Goal: Find specific page/section

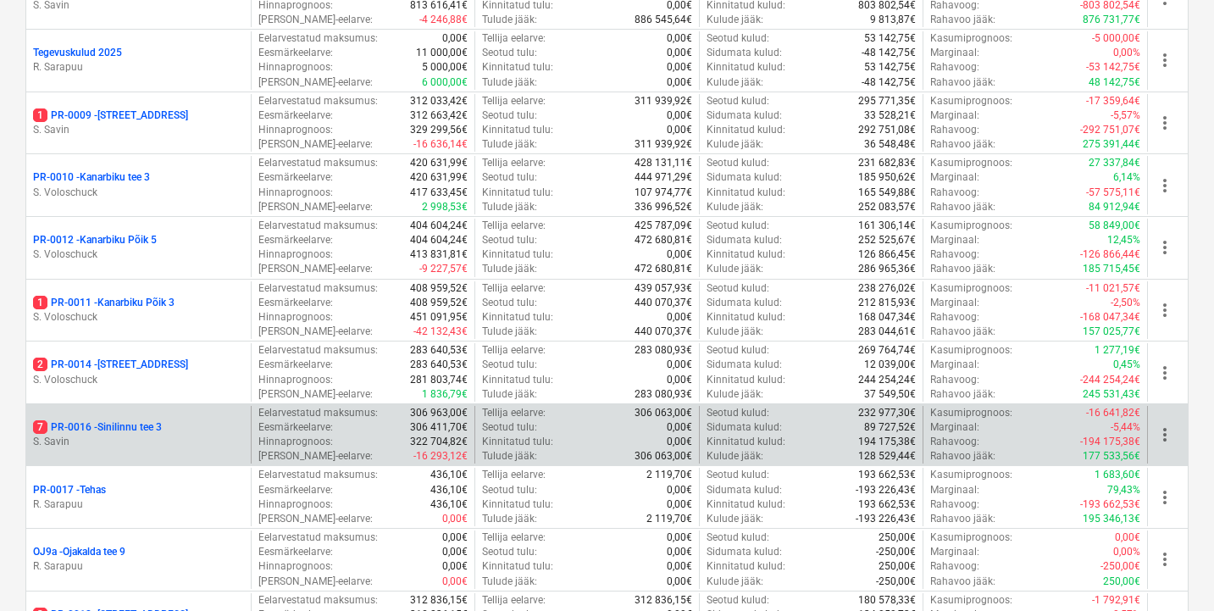
scroll to position [1055, 0]
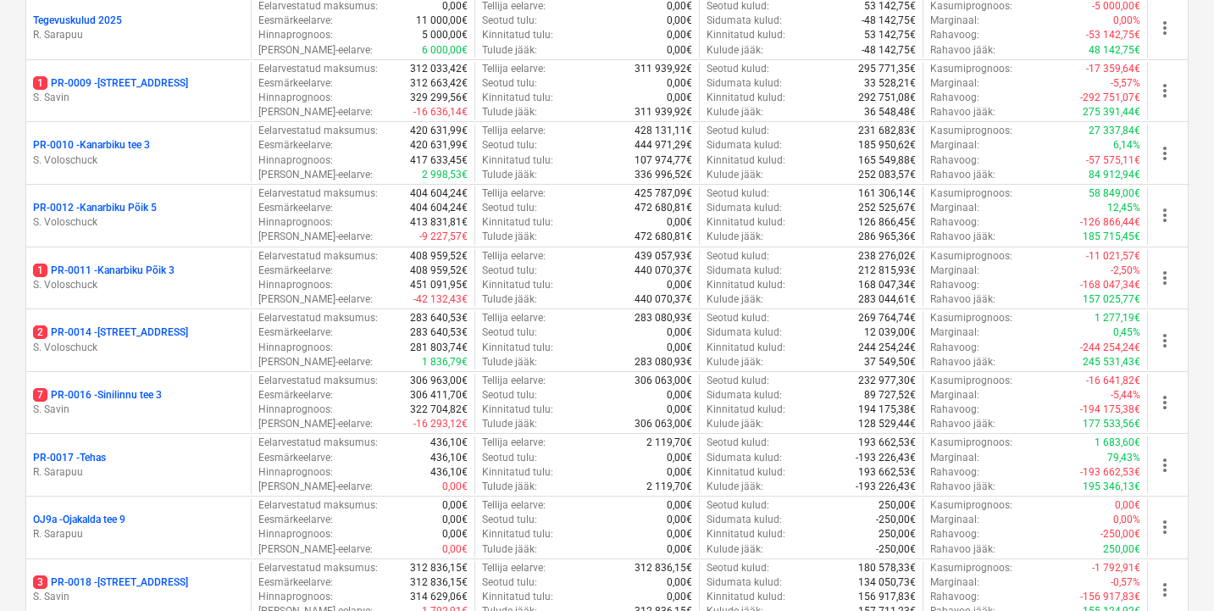
click at [112, 79] on p "1 PR-0009 - Pohla tee 4" at bounding box center [110, 83] width 155 height 14
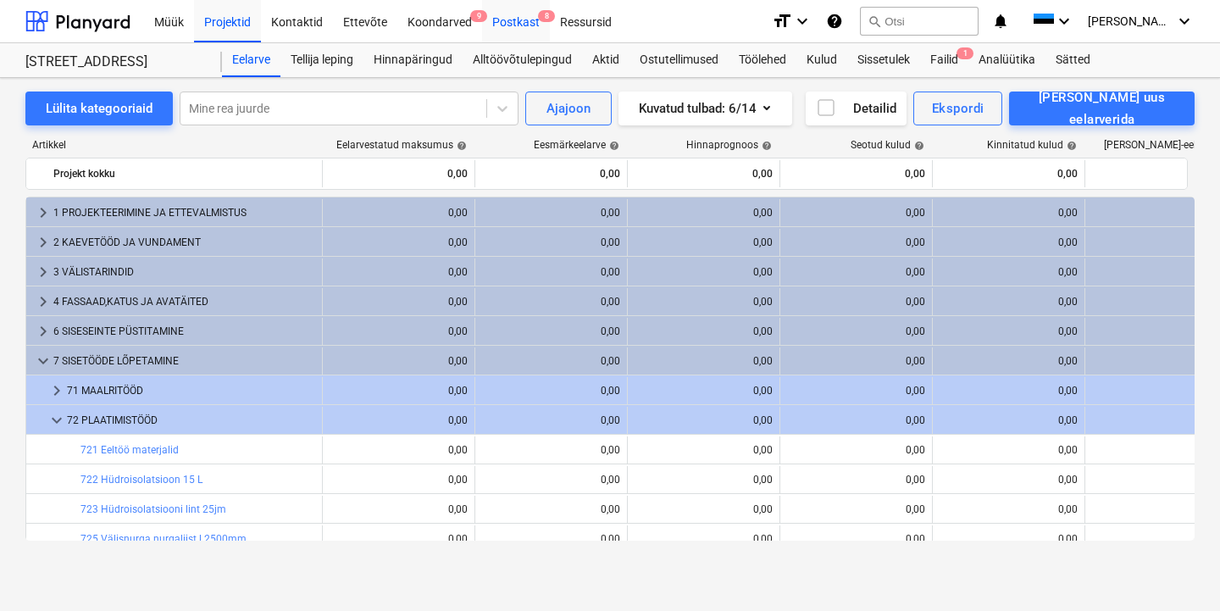
click at [513, 26] on div "Postkast 8" at bounding box center [516, 20] width 68 height 43
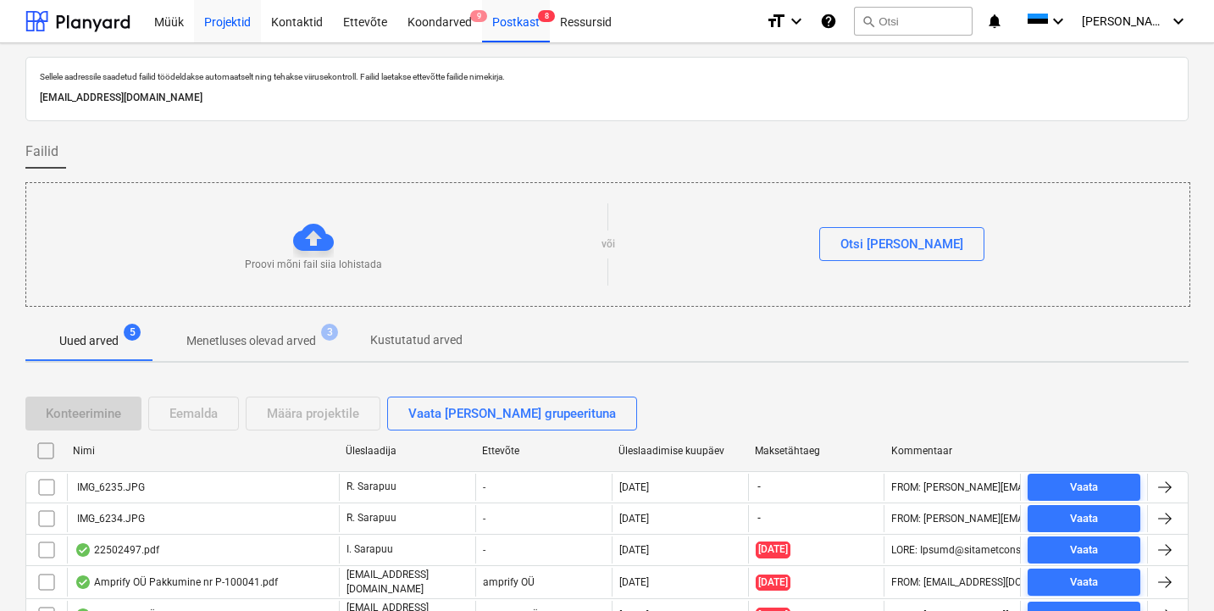
click at [230, 22] on div "Projektid" at bounding box center [227, 20] width 67 height 43
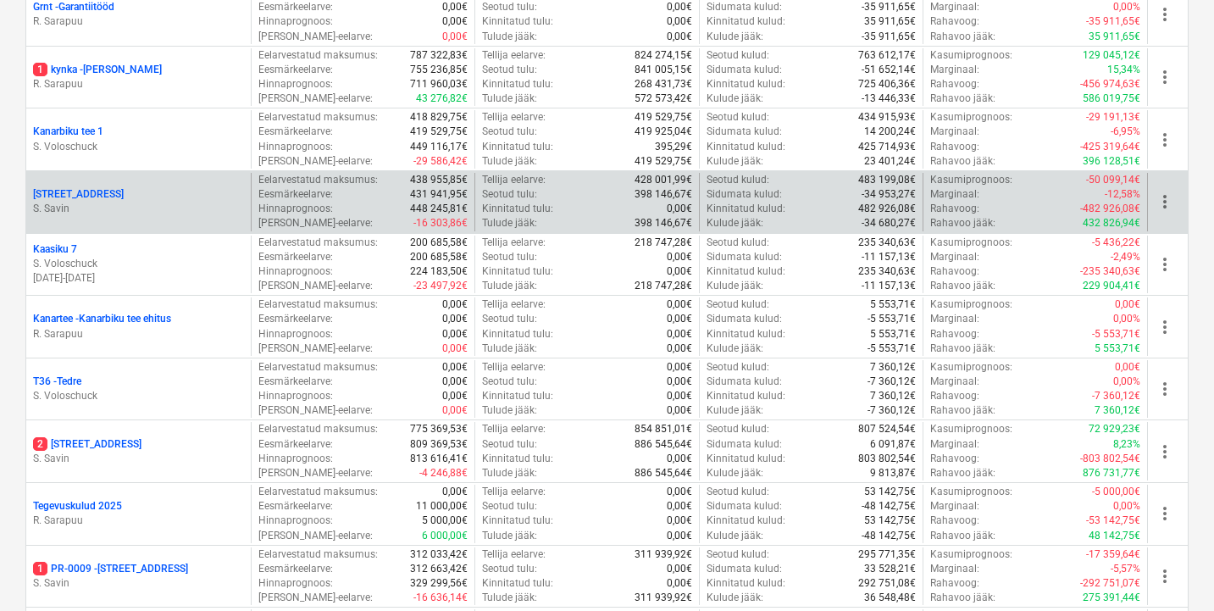
scroll to position [806, 0]
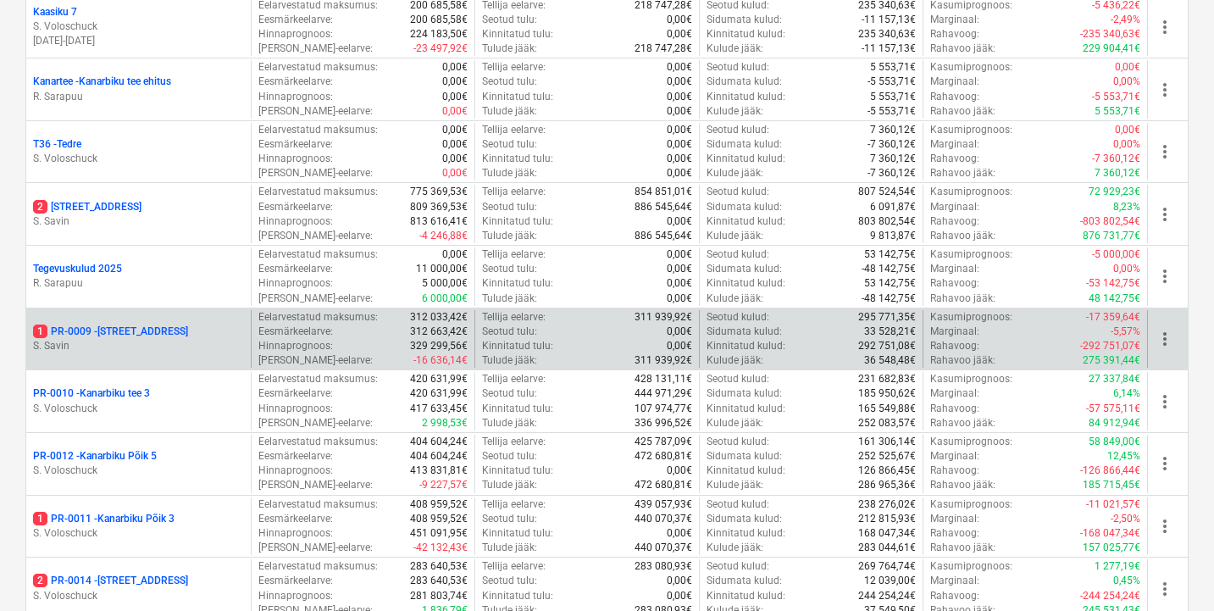
click at [103, 325] on p "1 PR-0009 - Pohla tee 4" at bounding box center [110, 331] width 155 height 14
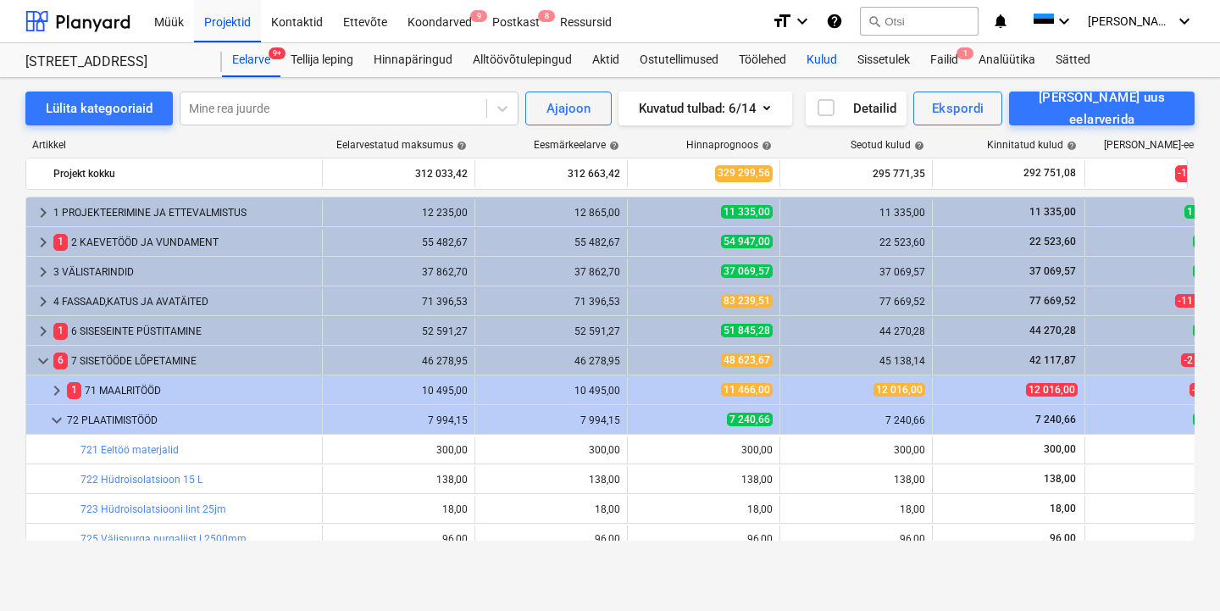
click at [834, 63] on div "Kulud" at bounding box center [821, 60] width 51 height 34
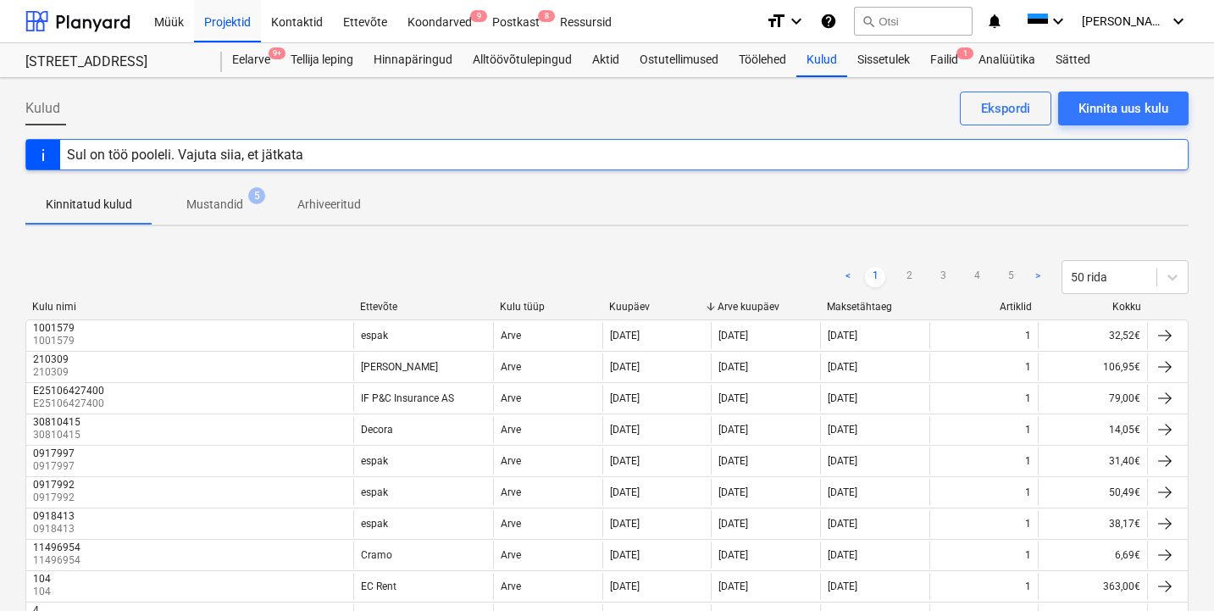
click at [388, 300] on div "< 1 2 3 4 5 > 50 rida" at bounding box center [606, 276] width 1163 height 47
click at [377, 308] on div "Ettevõte" at bounding box center [423, 307] width 126 height 12
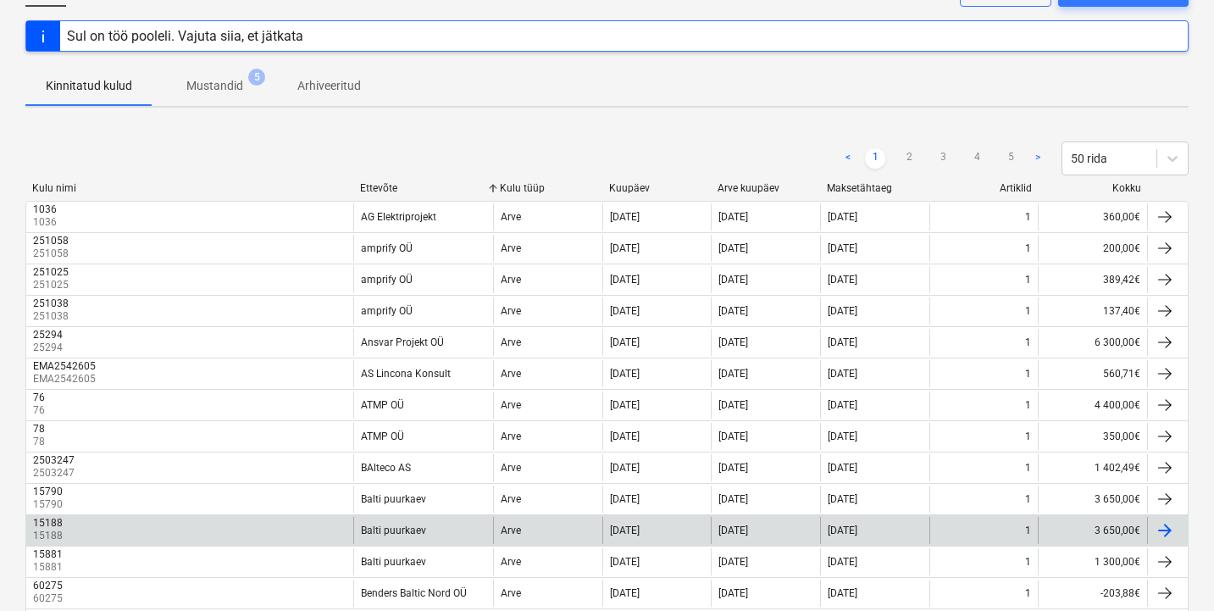
scroll to position [122, 0]
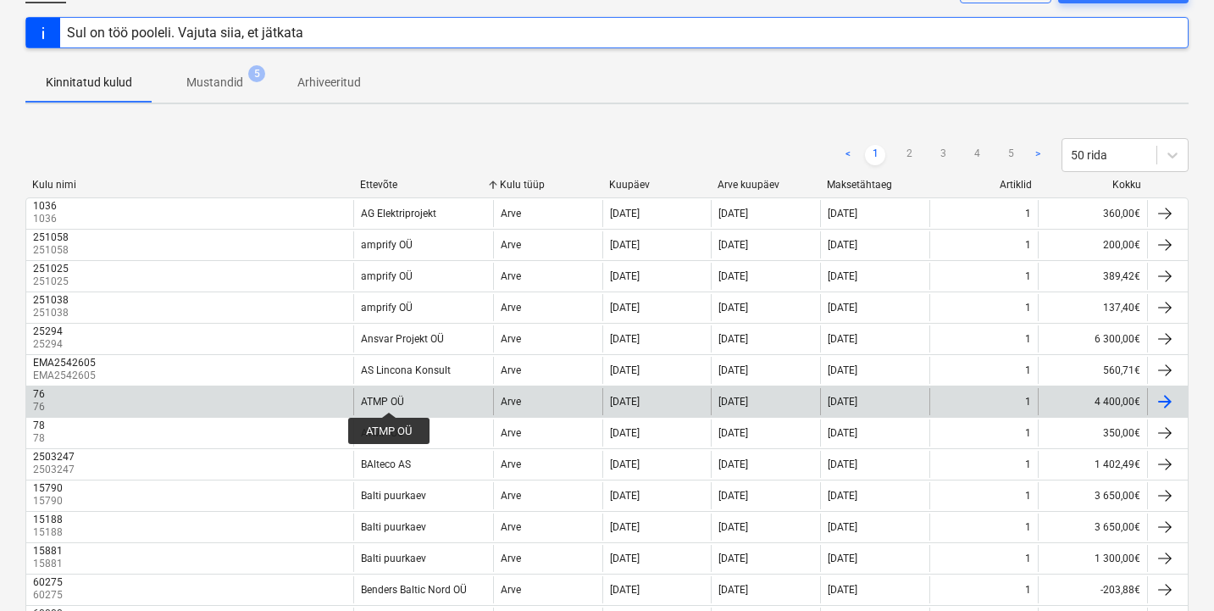
click at [390, 396] on div "ATMP OÜ" at bounding box center [382, 402] width 43 height 12
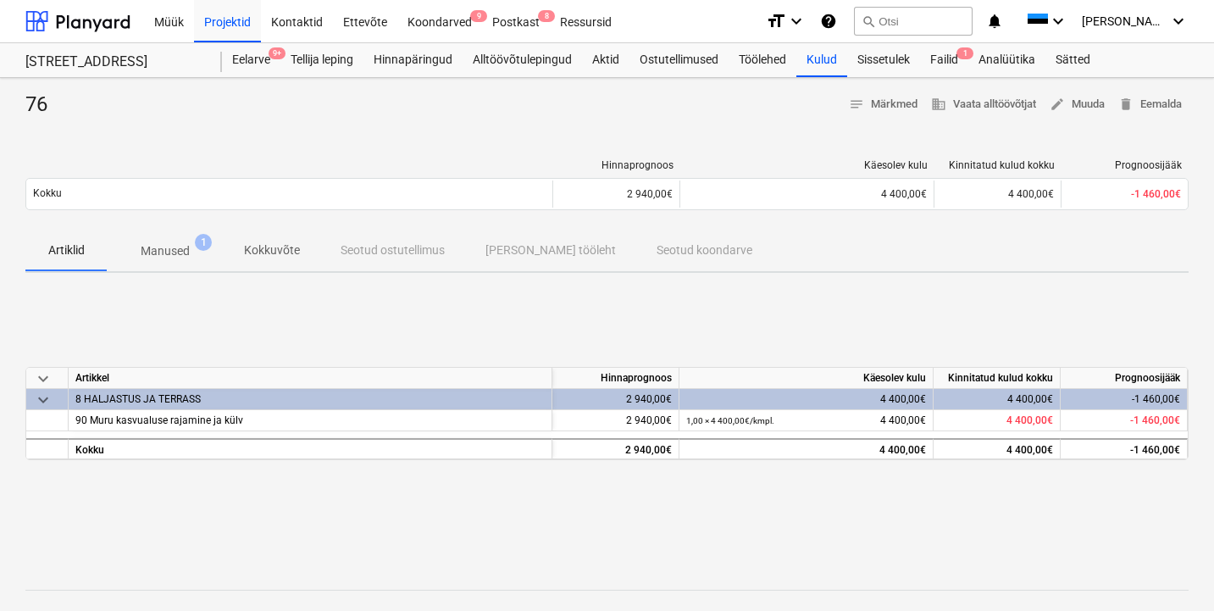
click at [166, 250] on p "Manused" at bounding box center [165, 251] width 49 height 18
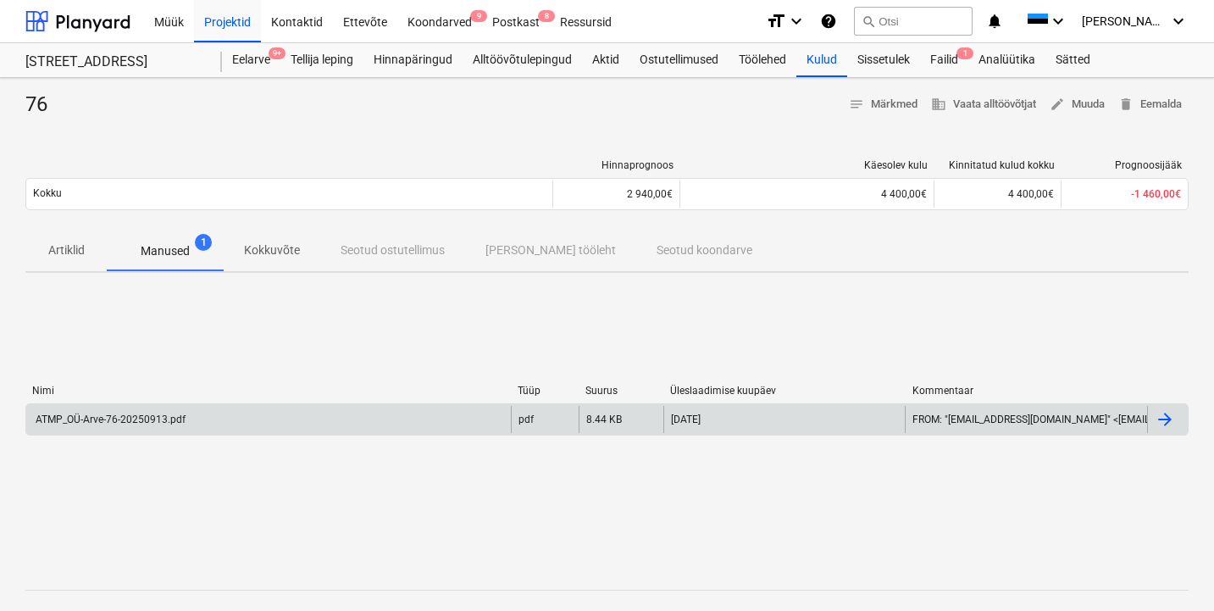
click at [144, 416] on div "ATMP_OÜ-Arve-76-20250913.pdf" at bounding box center [109, 419] width 152 height 12
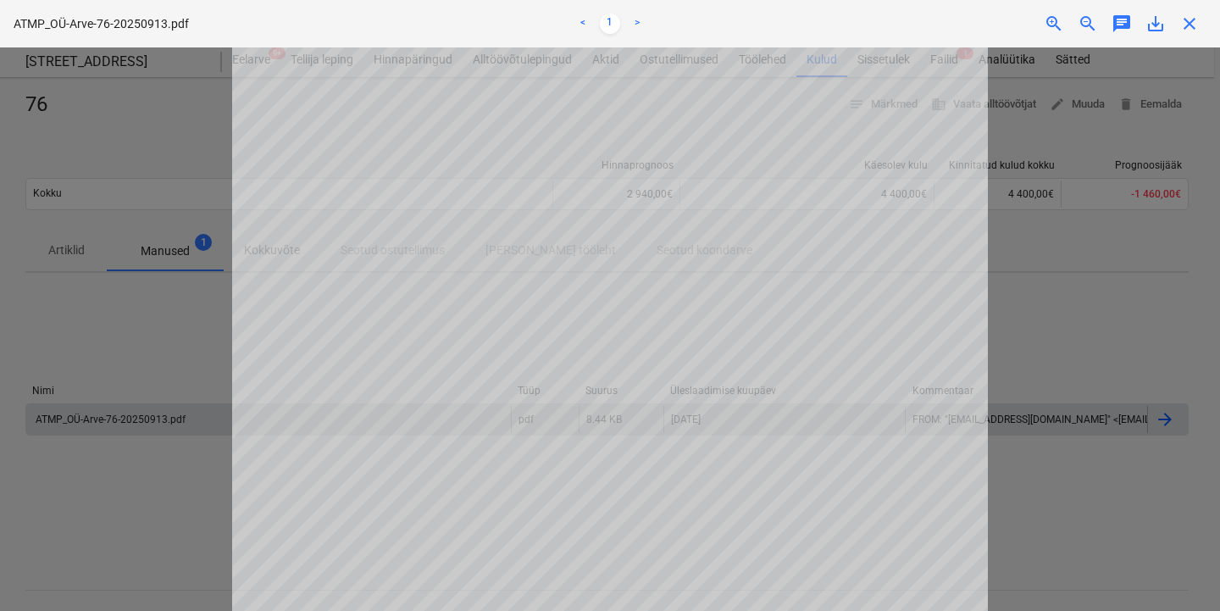
click at [1192, 25] on span "close" at bounding box center [1189, 24] width 20 height 20
